Goal: Task Accomplishment & Management: Use online tool/utility

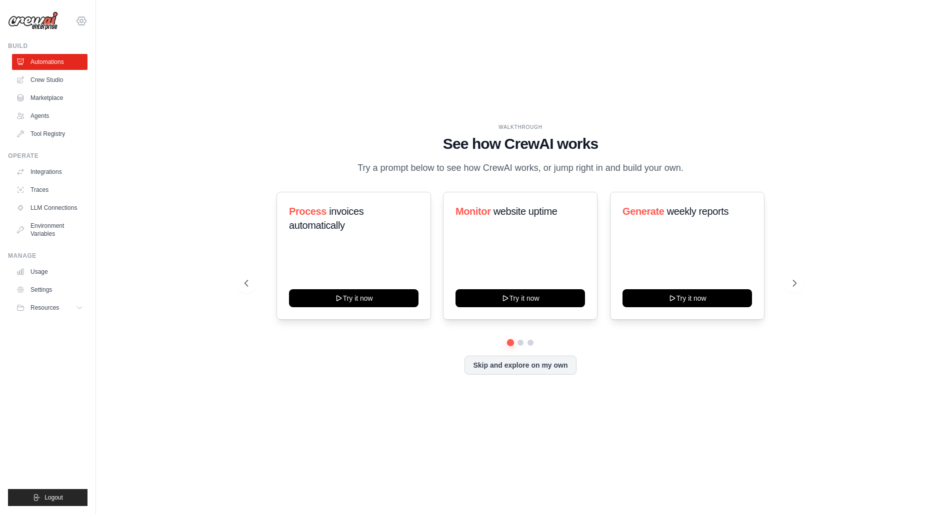
click at [79, 15] on icon at bounding box center [81, 21] width 12 height 12
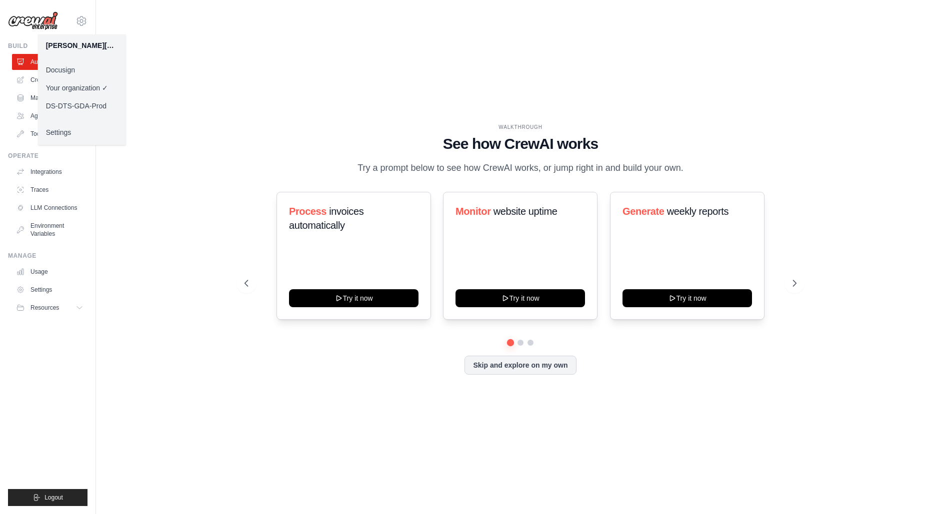
click at [79, 68] on link "Docusign" at bounding box center [82, 70] width 88 height 18
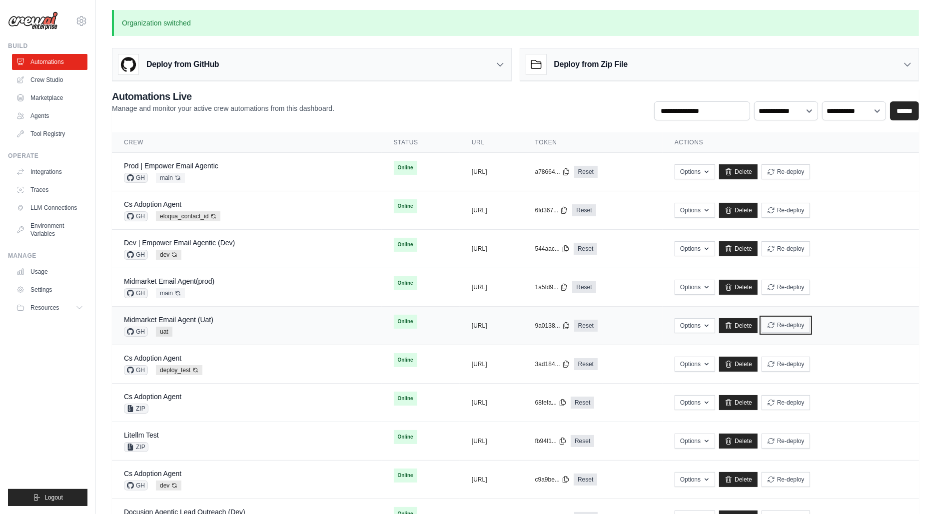
click at [810, 321] on button "Re-deploy" at bounding box center [786, 325] width 48 height 15
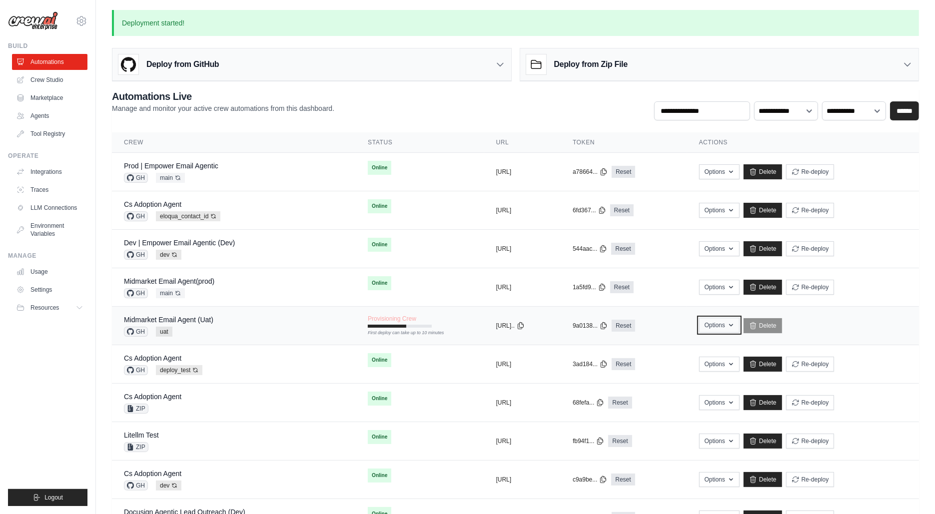
click at [727, 327] on button "Options" at bounding box center [719, 325] width 40 height 15
click at [682, 382] on link "Export MCP Server" at bounding box center [684, 384] width 112 height 18
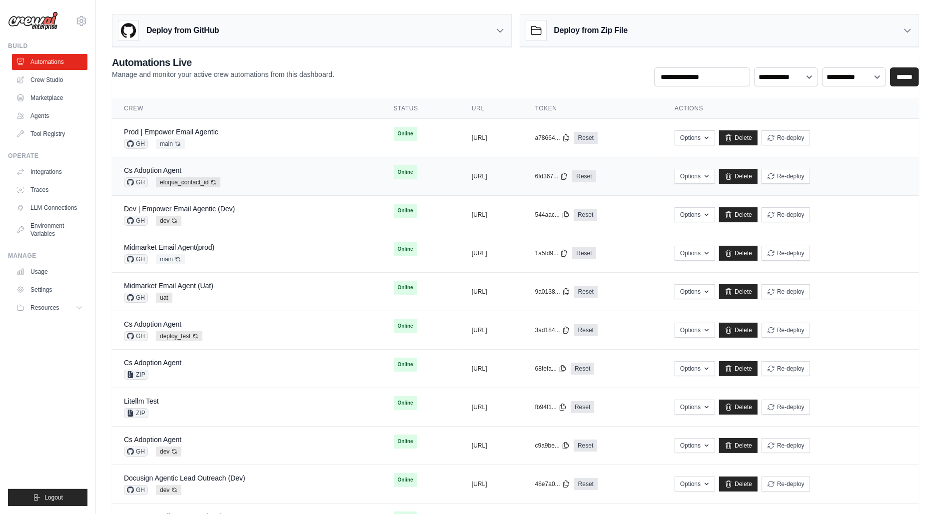
click at [223, 173] on div "Cs Adoption Agent GH eloqua_contact_id Auto-deploy enabled" at bounding box center [247, 176] width 246 height 22
click at [176, 281] on div "Midmarket Email Agent (Uat)" at bounding box center [168, 286] width 89 height 10
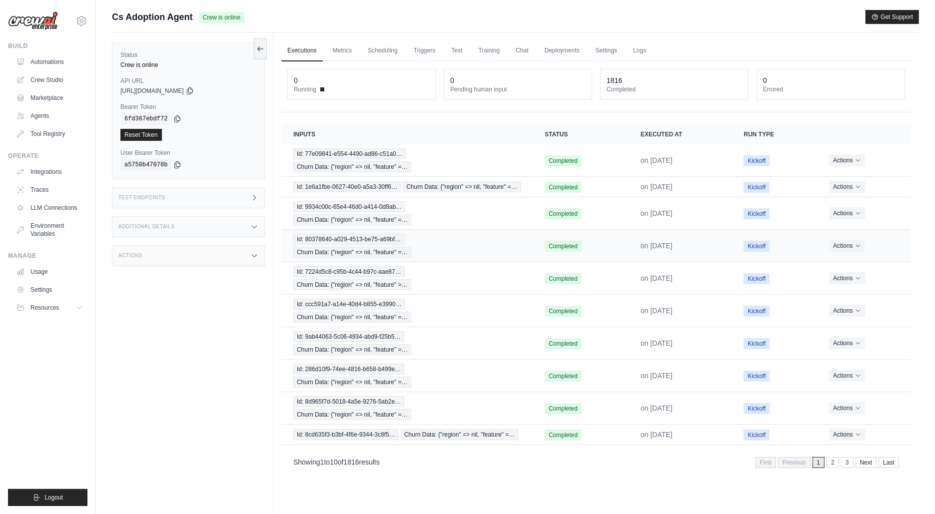
scroll to position [42, 0]
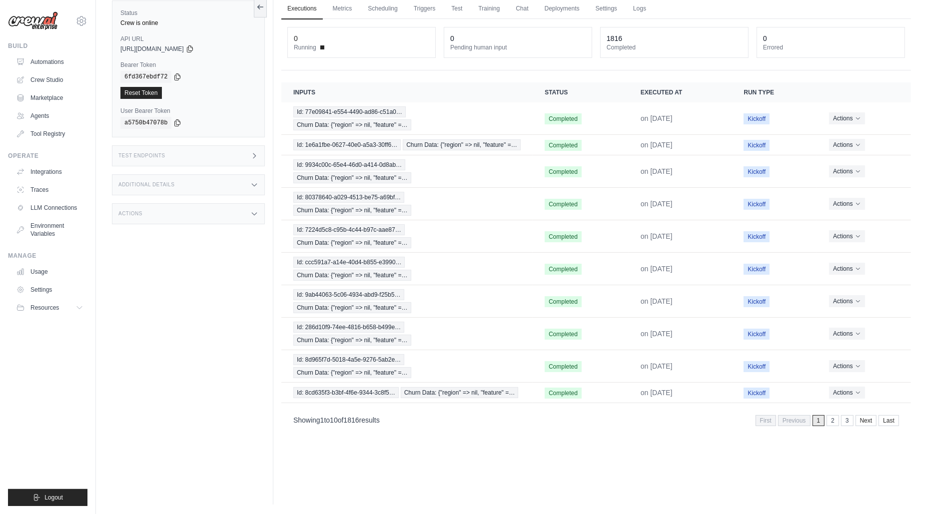
click at [838, 418] on div "Showing 1 to 10 of 1816 results First Previous 1 2 3 Next Last" at bounding box center [596, 419] width 630 height 25
click at [835, 415] on link "2" at bounding box center [834, 420] width 12 height 11
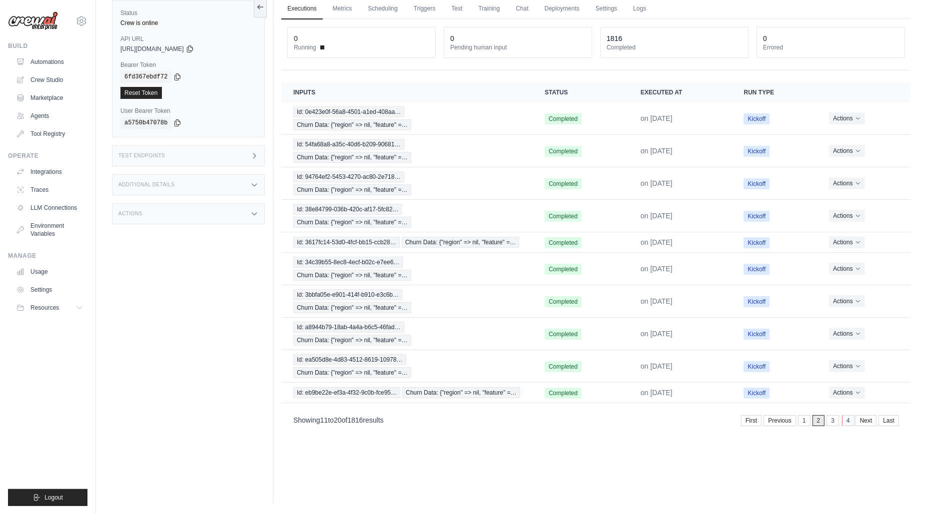
click at [843, 415] on link "4" at bounding box center [848, 420] width 12 height 11
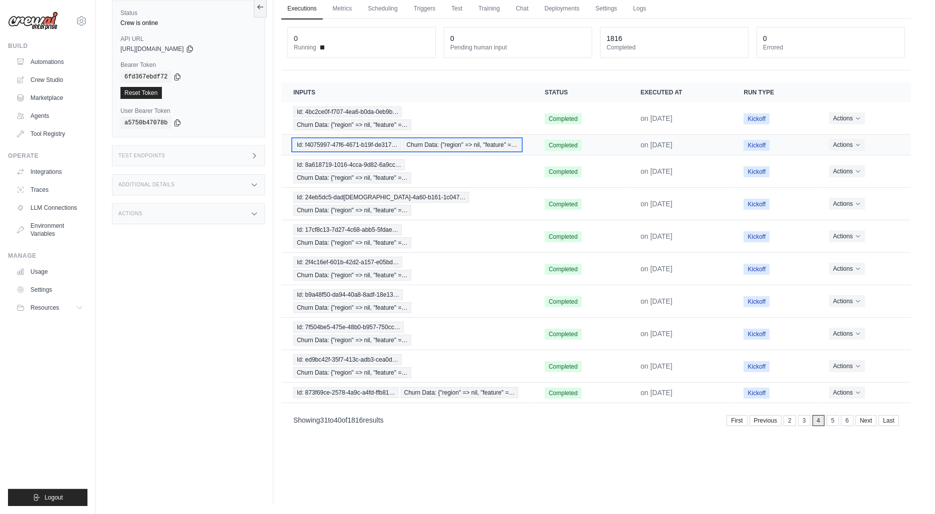
click at [420, 139] on span "Churn Data: {"region" => nil, "feature" =…" at bounding box center [462, 144] width 118 height 11
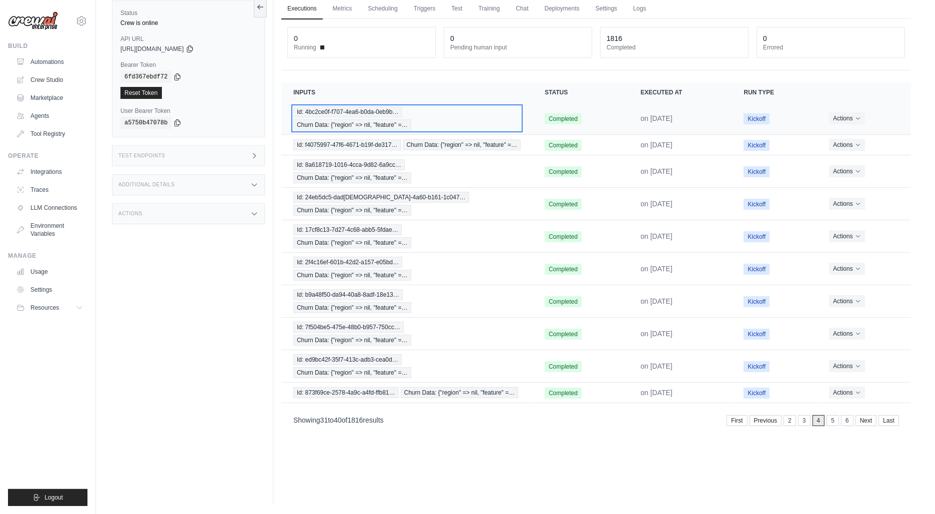
click at [338, 122] on span "Churn Data: {"region" => nil, "feature" =…" at bounding box center [352, 124] width 118 height 11
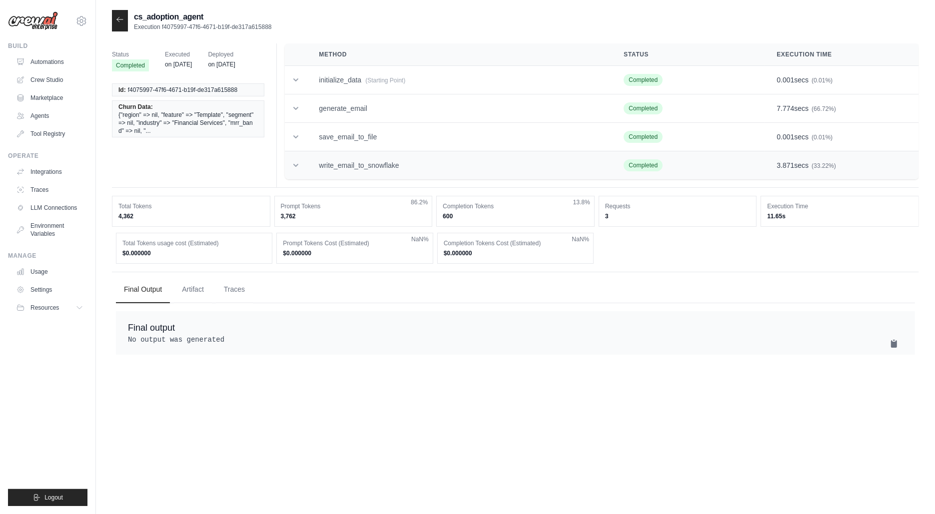
click at [419, 165] on td "write_email_to_snowflake" at bounding box center [459, 165] width 305 height 28
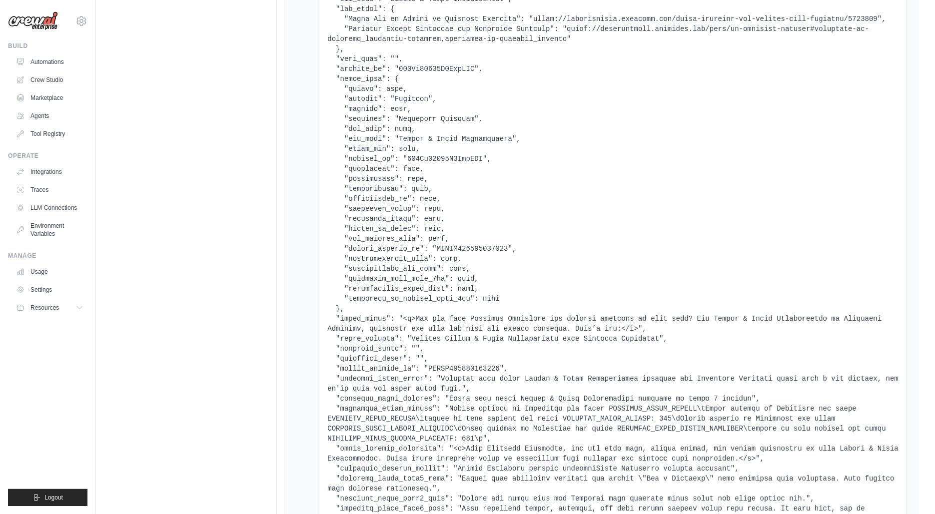
scroll to position [1480, 0]
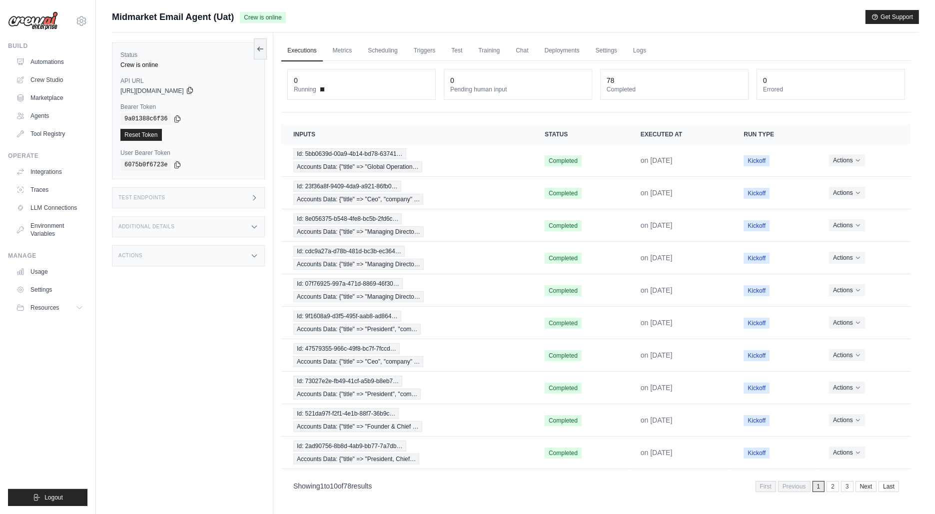
click at [194, 88] on icon at bounding box center [190, 90] width 8 height 8
click at [49, 58] on link "Automations" at bounding box center [50, 62] width 75 height 16
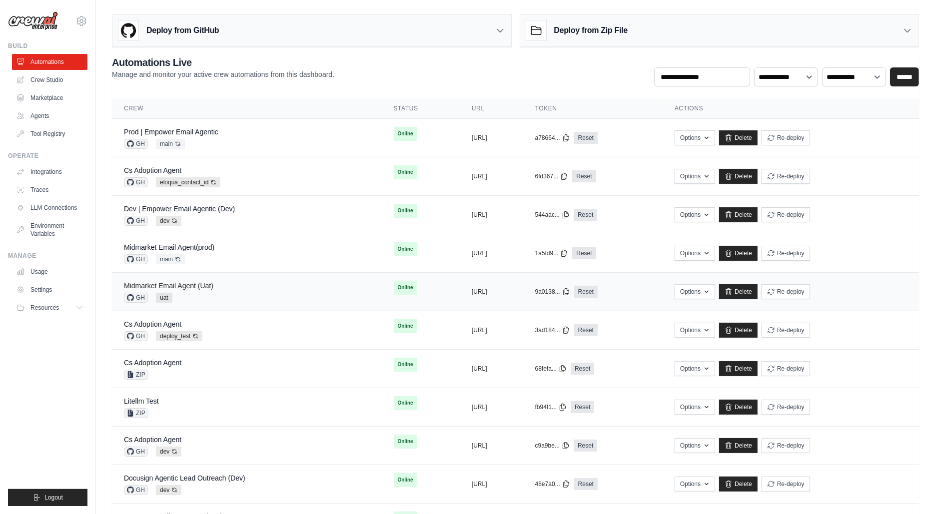
click at [184, 283] on link "Midmarket Email Agent (Uat)" at bounding box center [168, 286] width 89 height 8
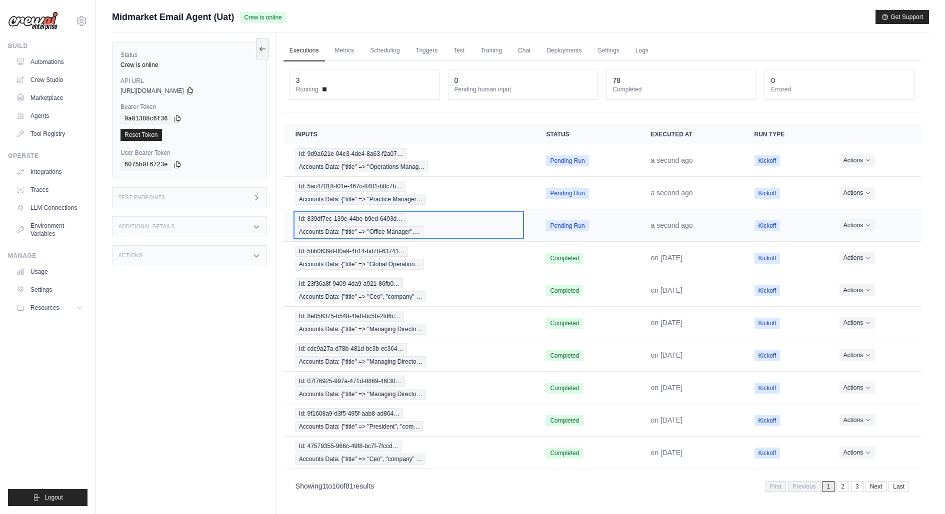
click at [345, 226] on span "Accounts Data: {"title" => "Office Manager",…" at bounding box center [359, 231] width 128 height 11
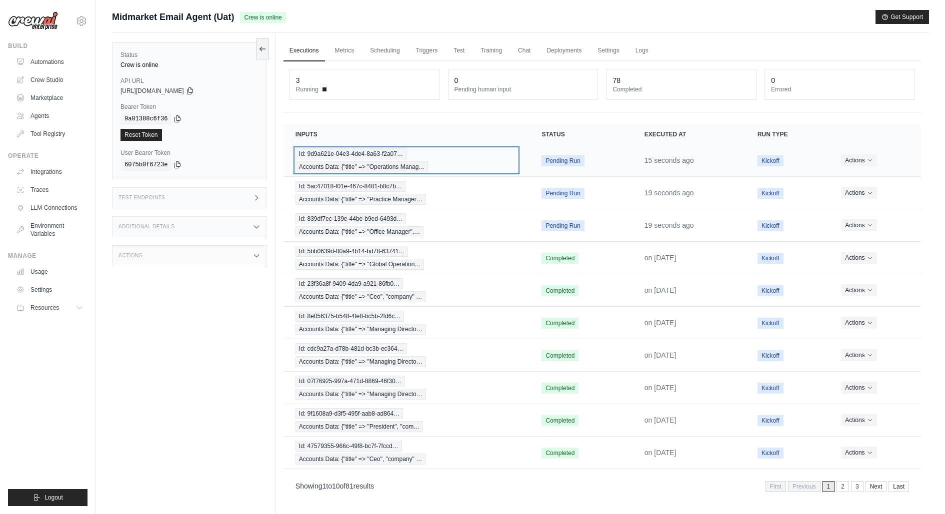
click at [373, 158] on div "Id: 9d9a621e-04e3-4de4-8a63-f2a07… Accounts Data: {"title" => "Operations Manag…" at bounding box center [406, 160] width 222 height 24
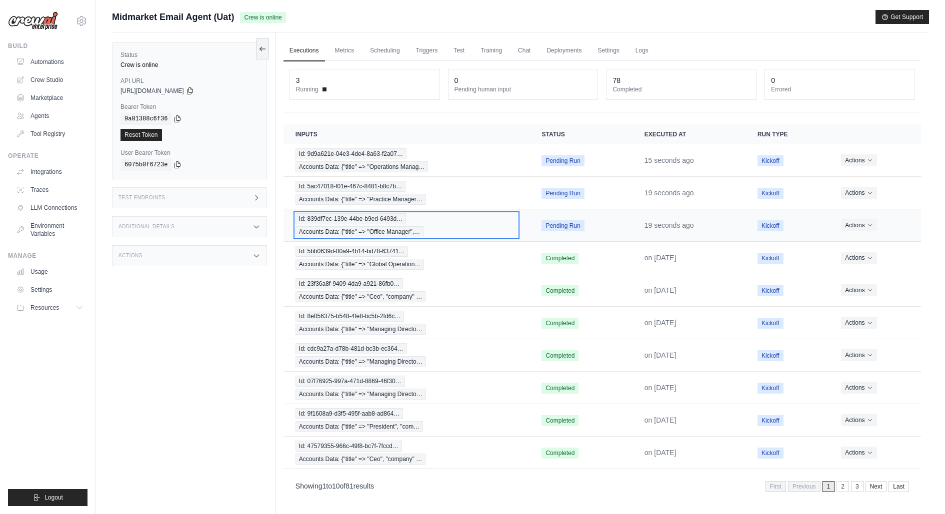
click at [405, 221] on div "Id: 839df7ec-139e-44be-b9ed-6493d… Accounts Data: {"title" => "Office Manager",…" at bounding box center [406, 225] width 222 height 24
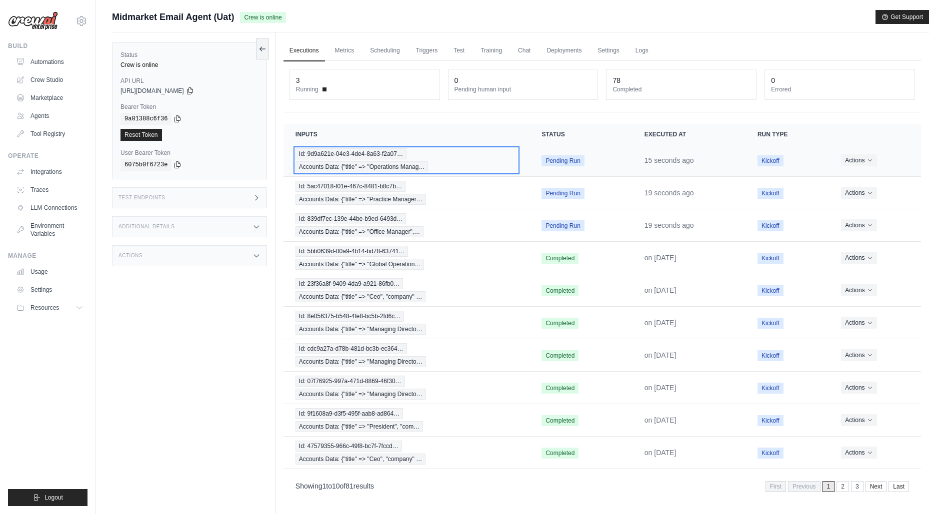
click at [367, 161] on span "Accounts Data: {"title" => "Operations Manag…" at bounding box center [361, 166] width 133 height 11
click at [401, 164] on span "Accounts Data: {"title" => "Operations Manag…" at bounding box center [361, 166] width 133 height 11
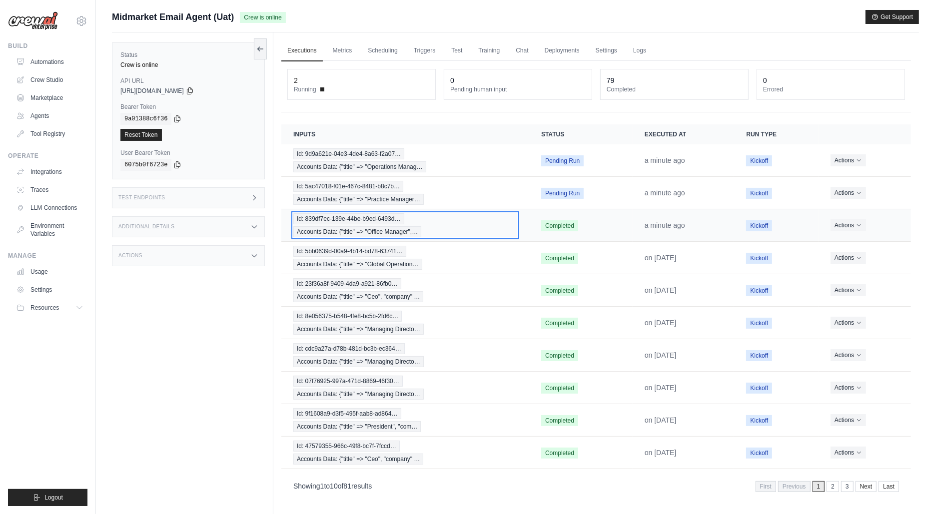
click at [369, 218] on span "Id: 839df7ec-139e-44be-b9ed-6493d…" at bounding box center [348, 218] width 111 height 11
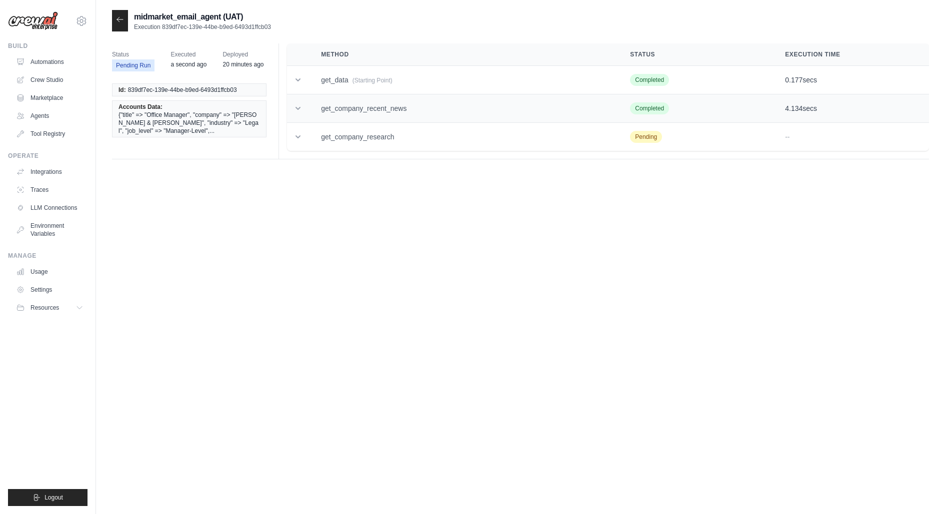
click at [419, 110] on td "get_company_recent_news" at bounding box center [463, 108] width 309 height 28
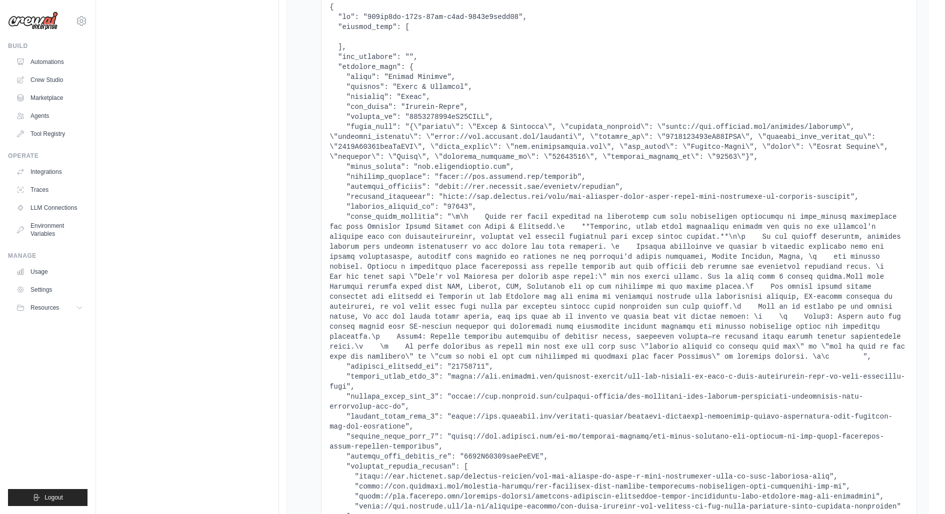
scroll to position [1090, 0]
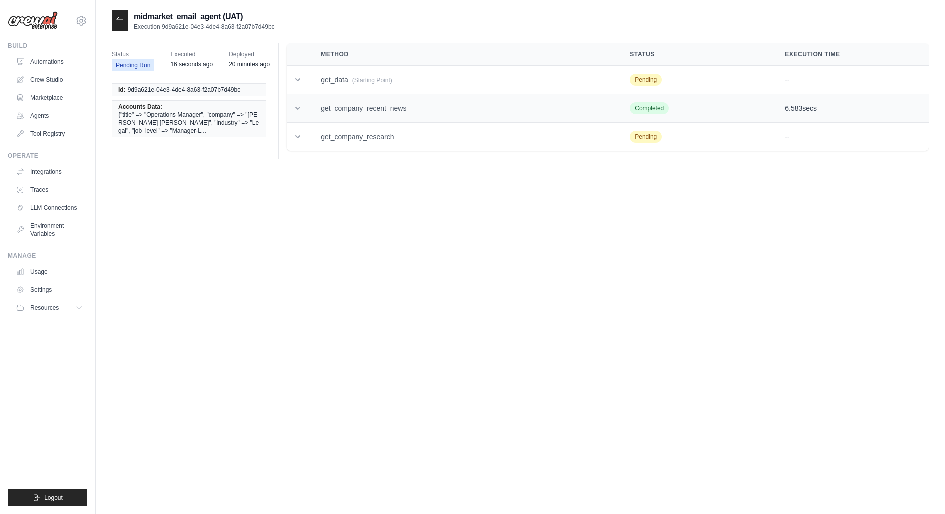
click at [420, 101] on td "get_company_recent_news" at bounding box center [463, 108] width 309 height 28
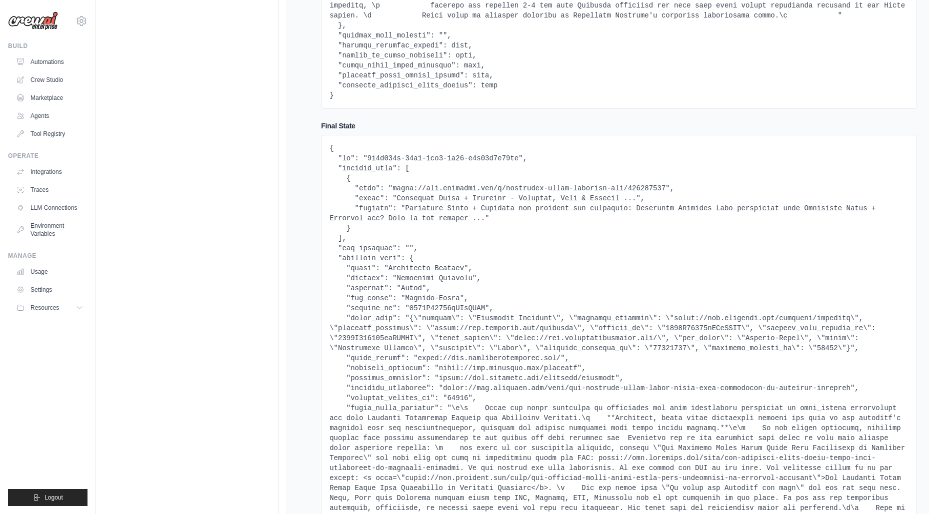
scroll to position [1160, 0]
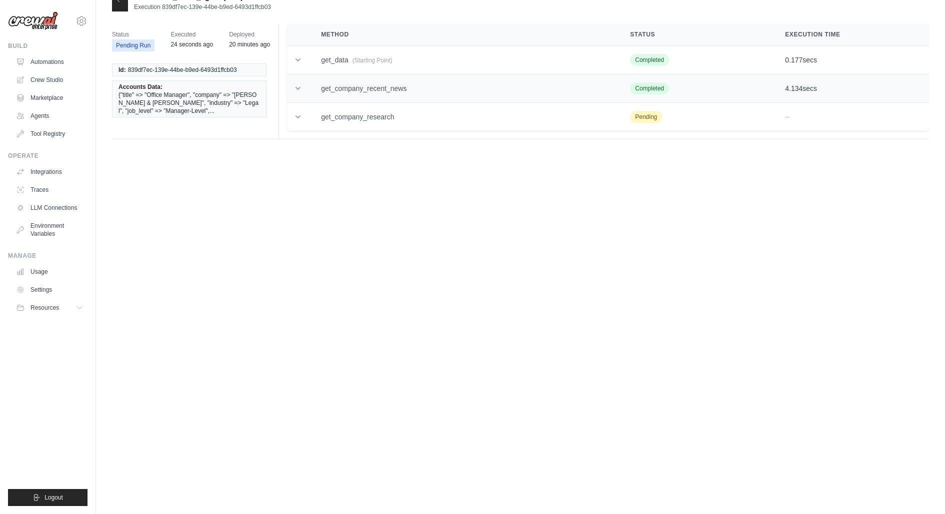
click at [443, 80] on td "get_company_recent_news" at bounding box center [463, 88] width 309 height 28
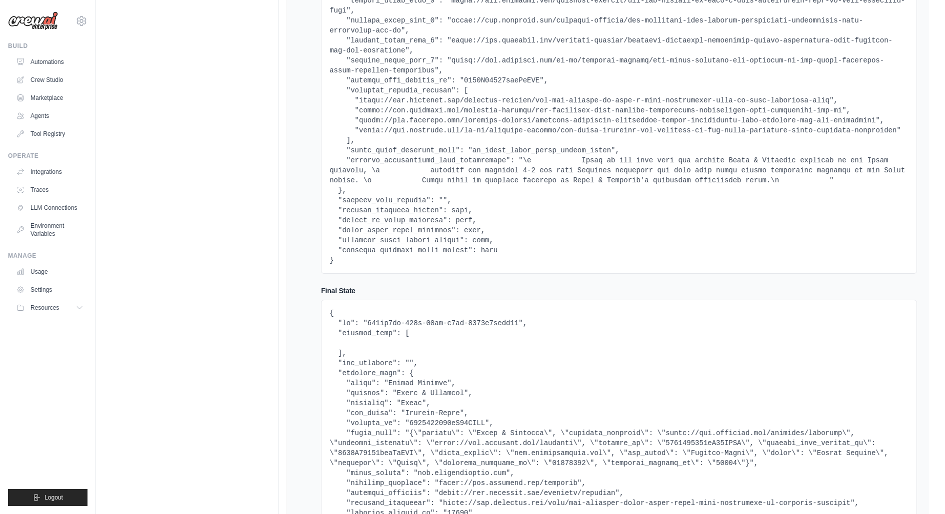
scroll to position [1090, 0]
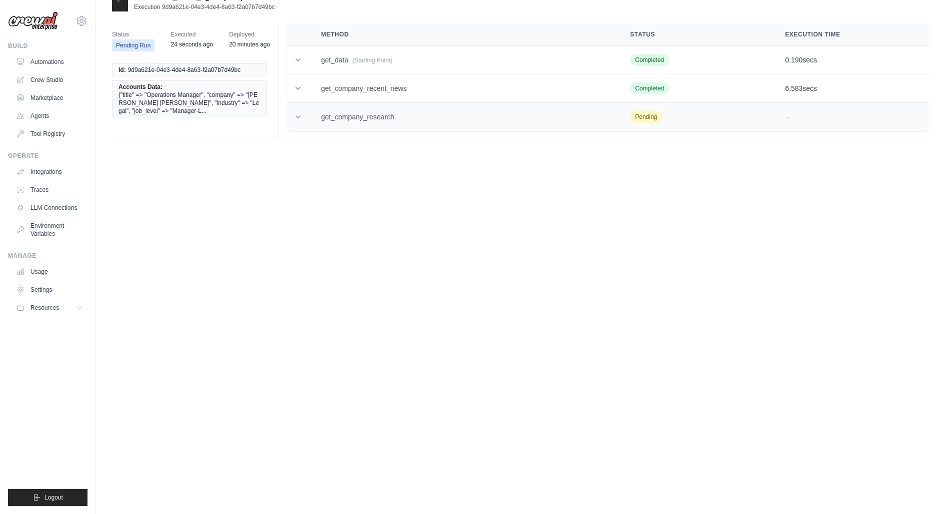
click at [415, 115] on td "get_company_research" at bounding box center [463, 117] width 309 height 28
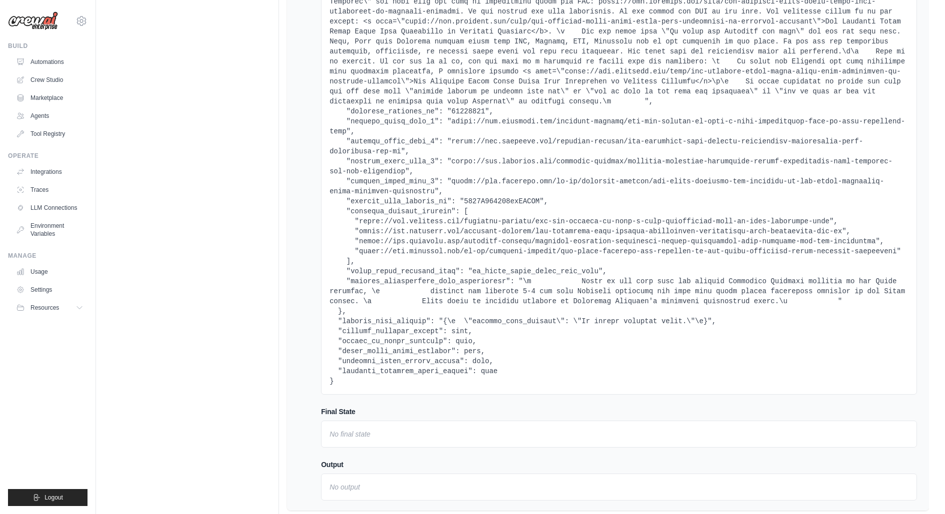
scroll to position [520, 0]
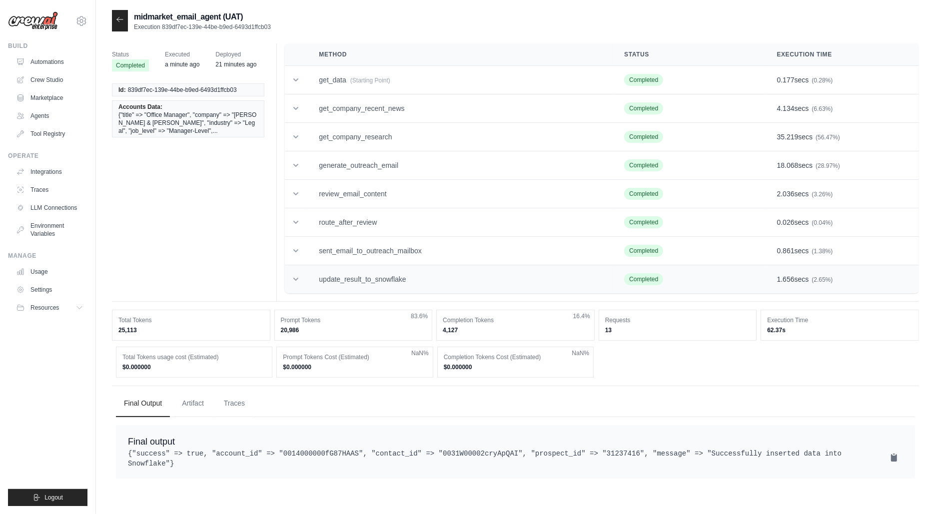
click at [362, 279] on td "update_result_to_snowflake" at bounding box center [459, 279] width 305 height 28
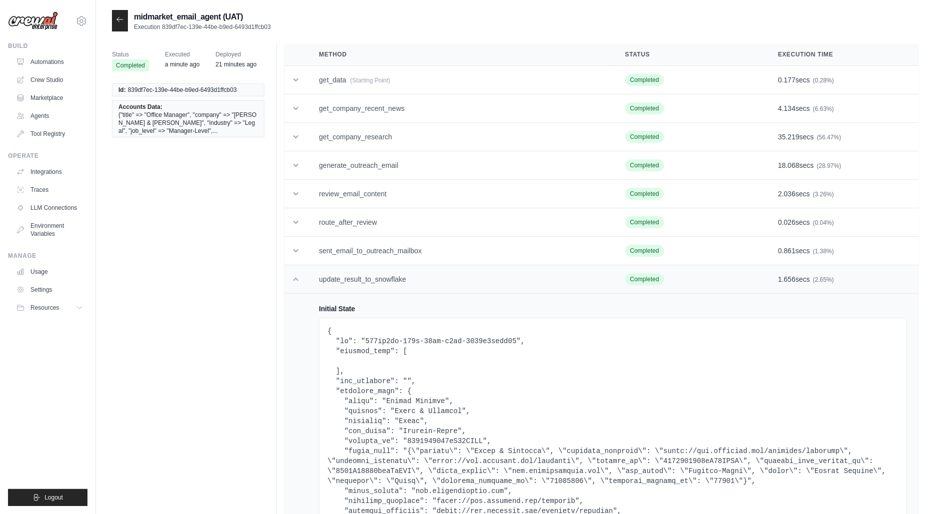
click at [362, 279] on td "update_result_to_snowflake" at bounding box center [460, 279] width 306 height 28
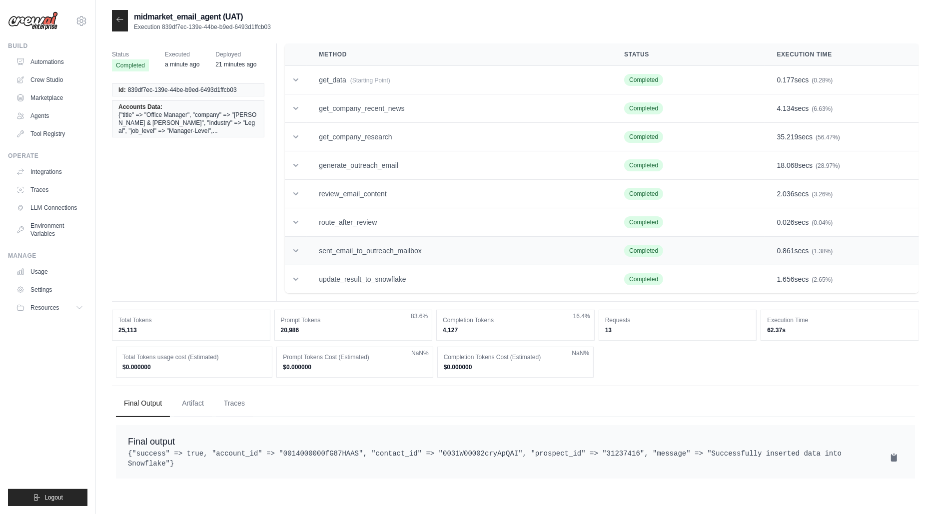
click at [359, 253] on td "sent_email_to_outreach_mailbox" at bounding box center [459, 251] width 305 height 28
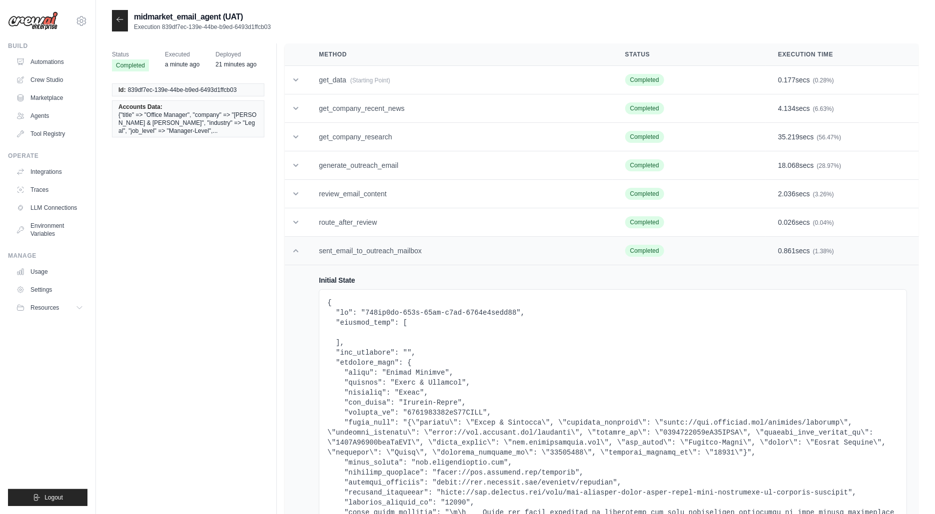
click at [359, 253] on td "sent_email_to_outreach_mailbox" at bounding box center [460, 251] width 306 height 28
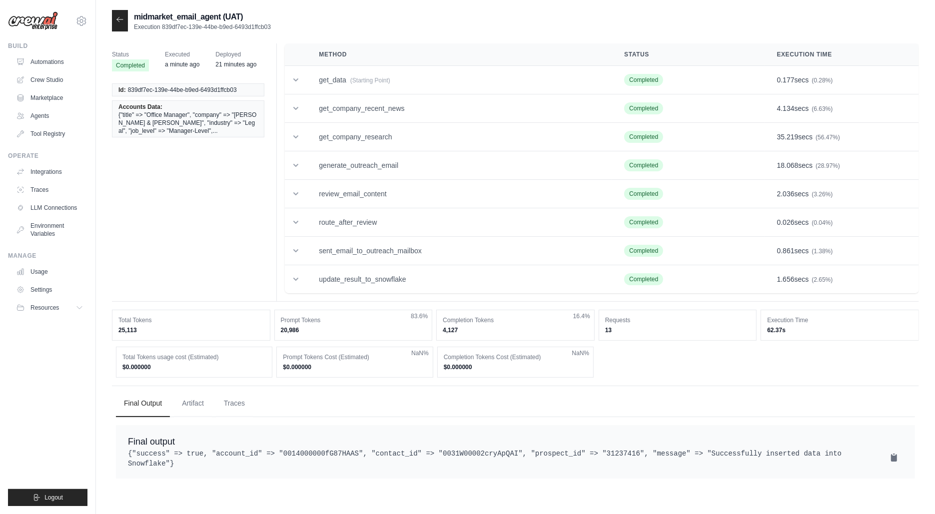
scroll to position [20, 0]
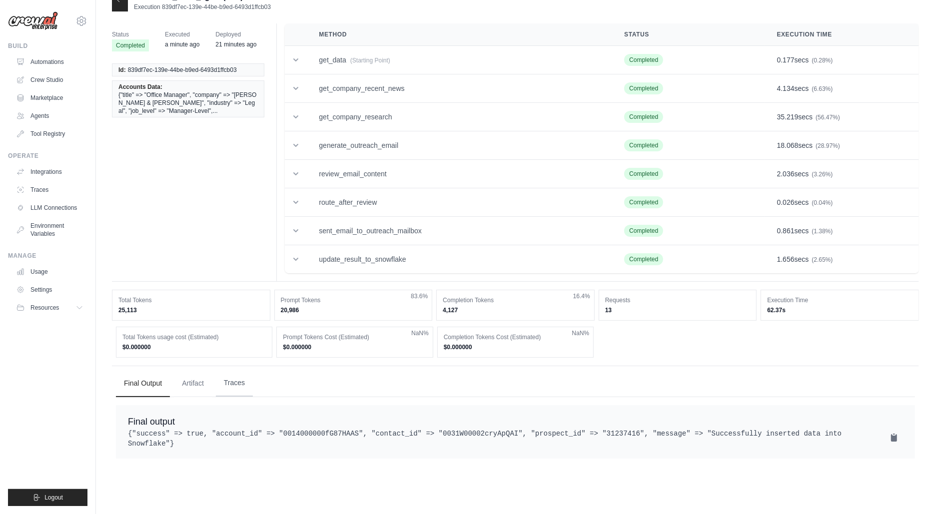
click at [245, 382] on button "Traces" at bounding box center [234, 383] width 37 height 27
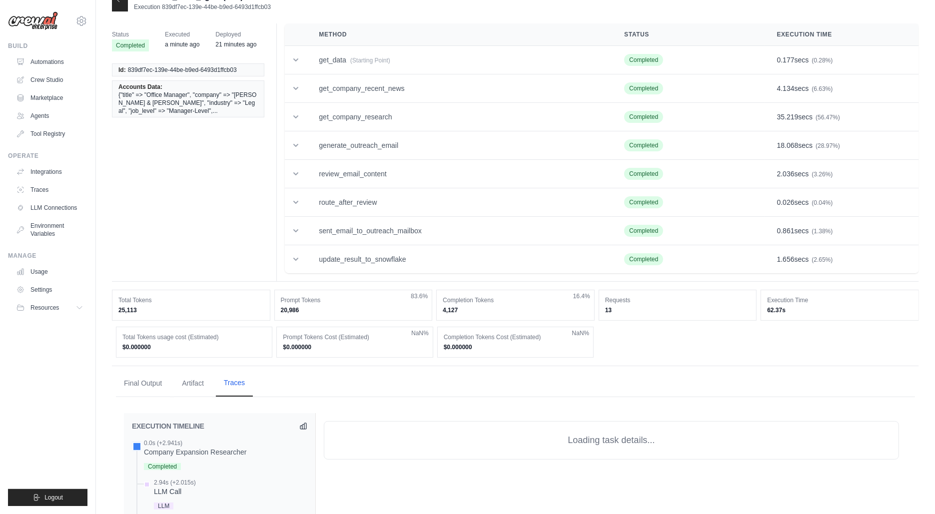
scroll to position [639, 0]
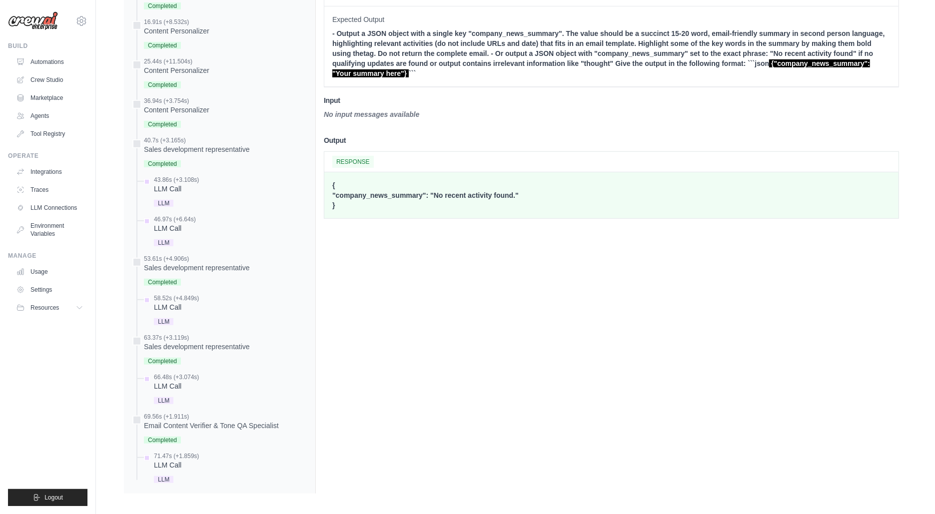
click at [209, 329] on div "0.0s (+2.941s) Company Expansion Researcher" at bounding box center [219, 153] width 175 height 665
click at [209, 342] on div "Sales development representative" at bounding box center [197, 347] width 106 height 10
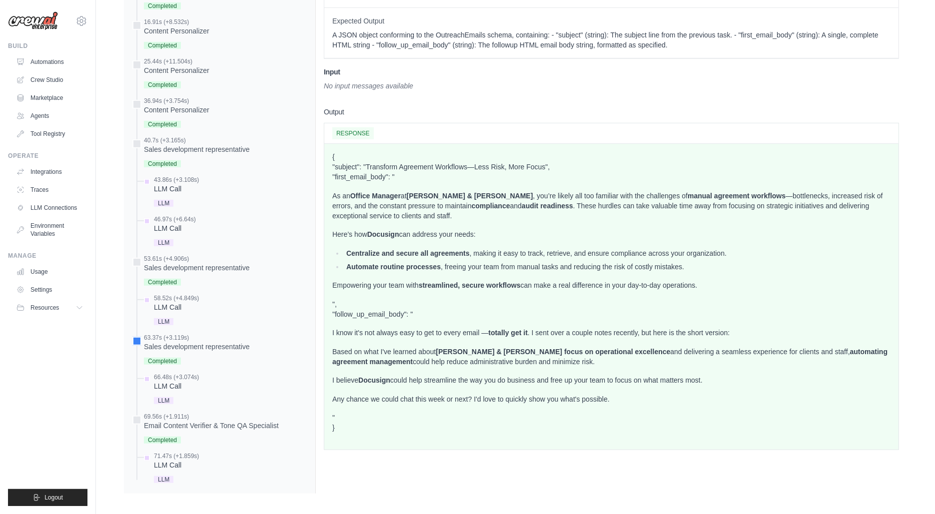
drag, startPoint x: 336, startPoint y: 191, endPoint x: 729, endPoint y: 281, distance: 403.1
click at [729, 281] on div "{ "subject": "Transform Agreement Workflows—Less Risk, More Focus", "first_emai…" at bounding box center [611, 292] width 558 height 281
click at [729, 281] on p "Empowering your team with streamlined, secure workflows can make a real differe…" at bounding box center [611, 285] width 558 height 10
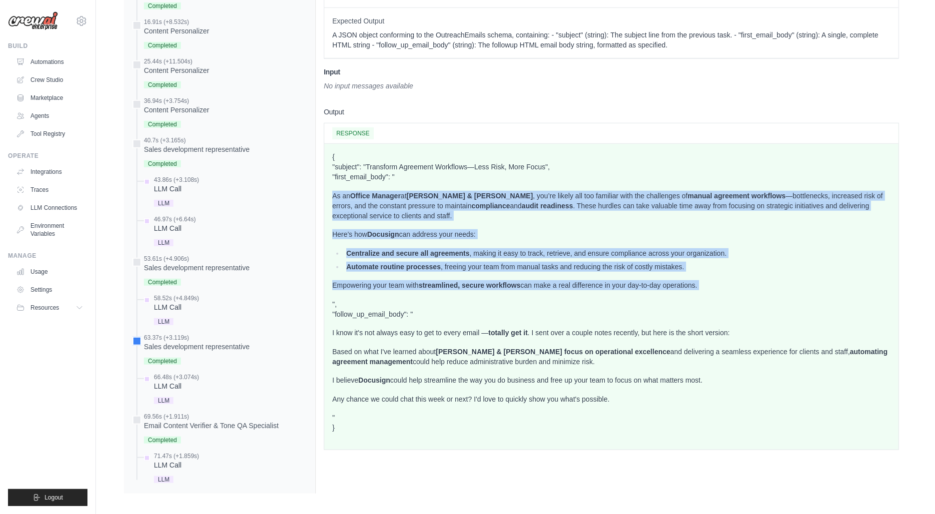
drag, startPoint x: 729, startPoint y: 281, endPoint x: 331, endPoint y: 190, distance: 408.7
click at [331, 190] on div "{ "subject": "Transform Agreement Workflows—Less Risk, More Focus", "first_emai…" at bounding box center [611, 297] width 574 height 306
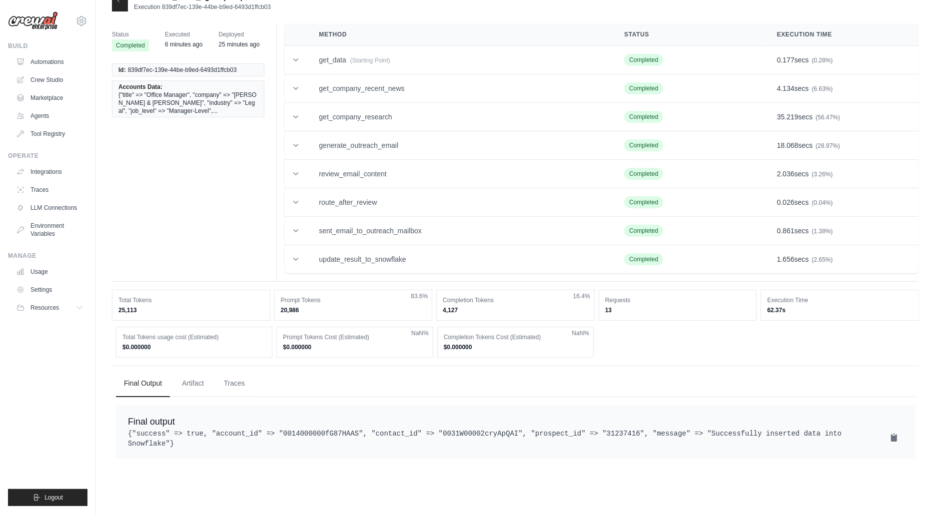
click at [117, 7] on div at bounding box center [120, 0] width 16 height 21
click at [61, 60] on link "Automations" at bounding box center [50, 62] width 75 height 16
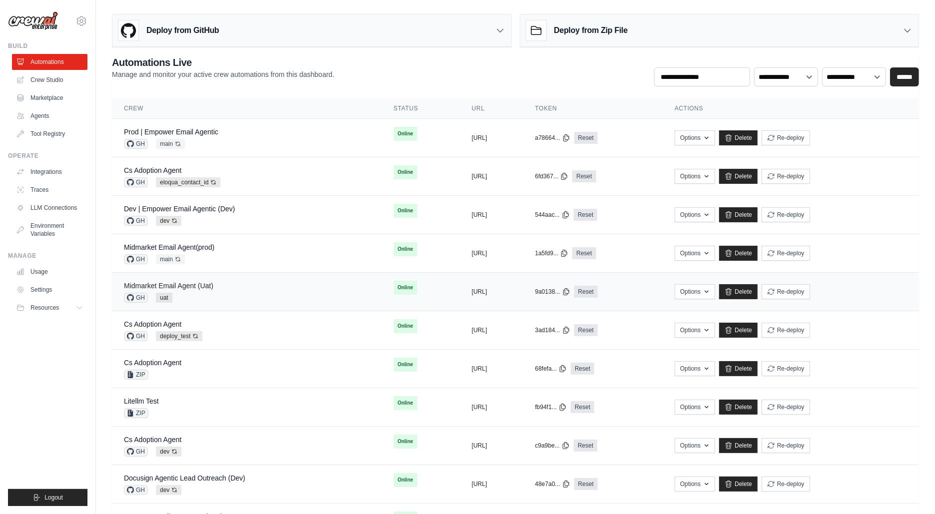
click at [202, 283] on link "Midmarket Email Agent (Uat)" at bounding box center [168, 286] width 89 height 8
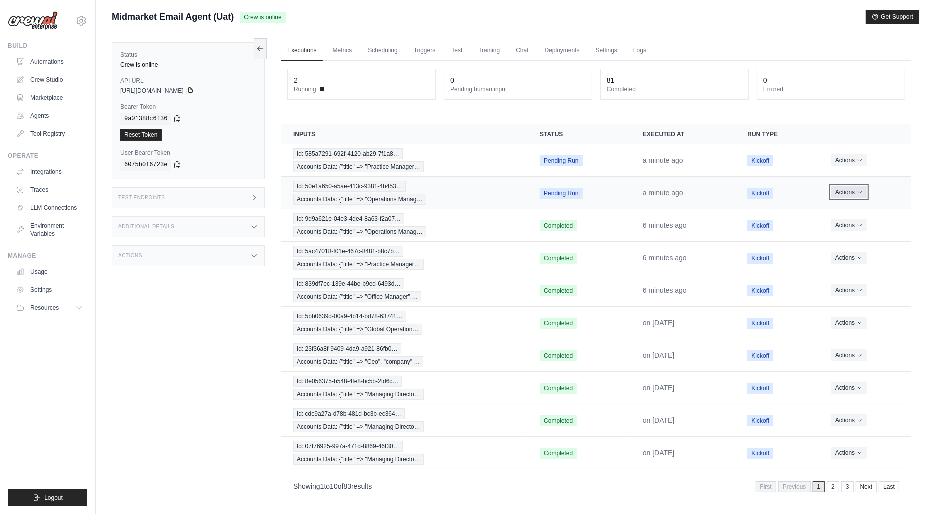
click at [846, 193] on button "Actions" at bounding box center [848, 192] width 35 height 12
click at [849, 204] on link "View Details" at bounding box center [867, 211] width 64 height 16
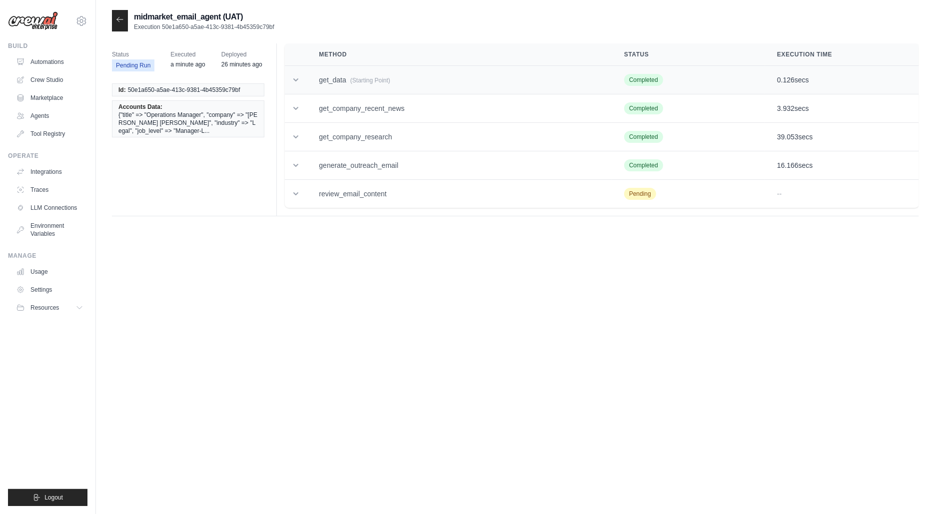
click at [519, 83] on td "get_data (Starting Point)" at bounding box center [459, 80] width 305 height 28
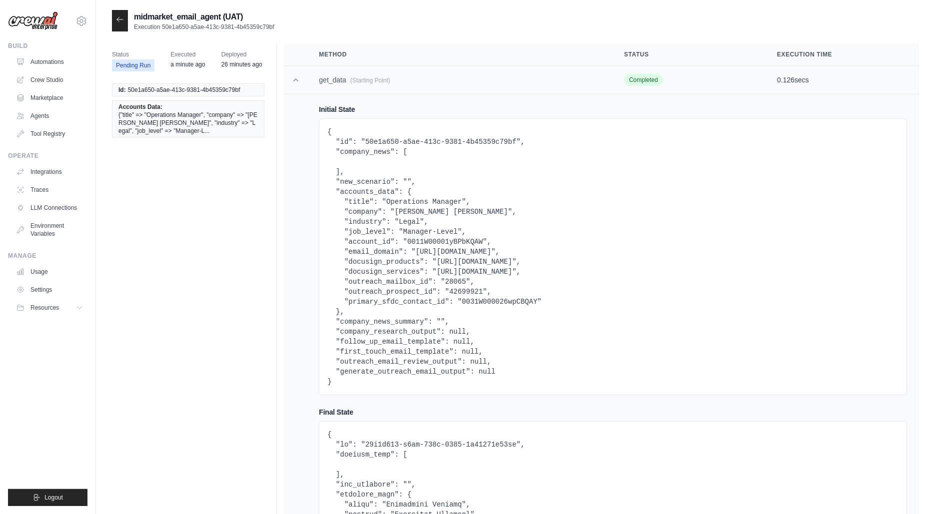
click at [520, 83] on td "get_data (Starting Point)" at bounding box center [459, 80] width 305 height 28
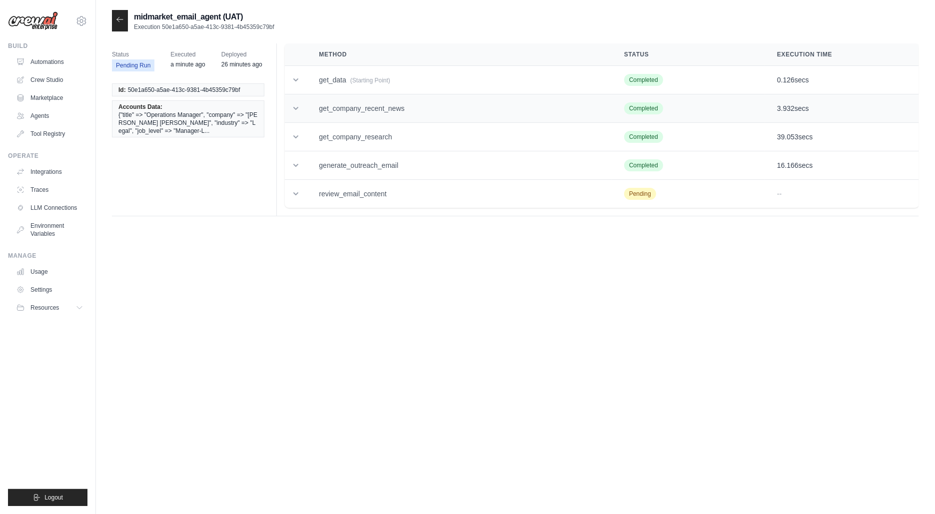
click at [465, 113] on td "get_company_recent_news" at bounding box center [459, 108] width 305 height 28
